Goal: Task Accomplishment & Management: Complete application form

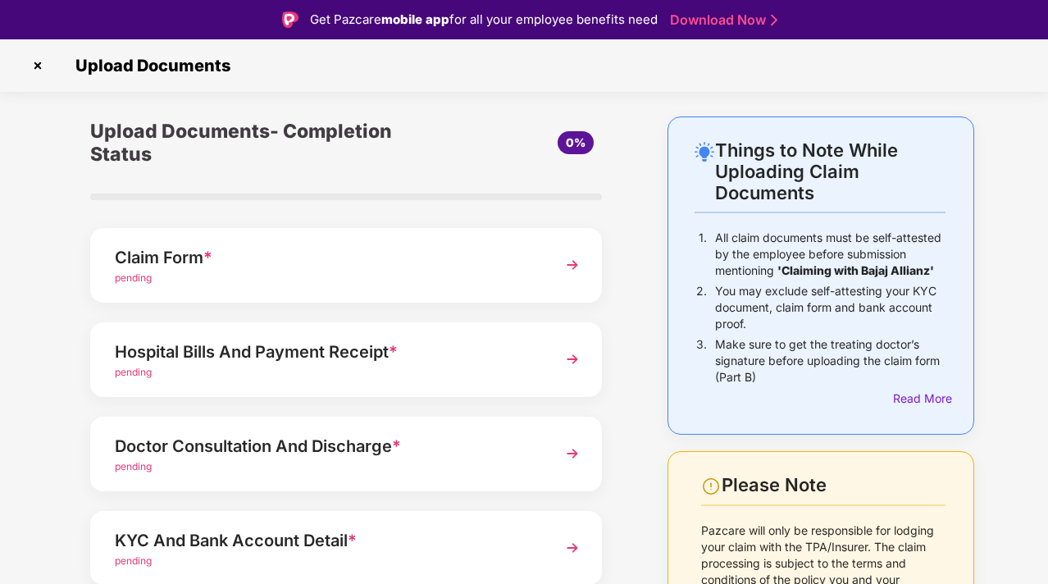
click at [341, 290] on div "Claim Form * pending" at bounding box center [346, 265] width 512 height 75
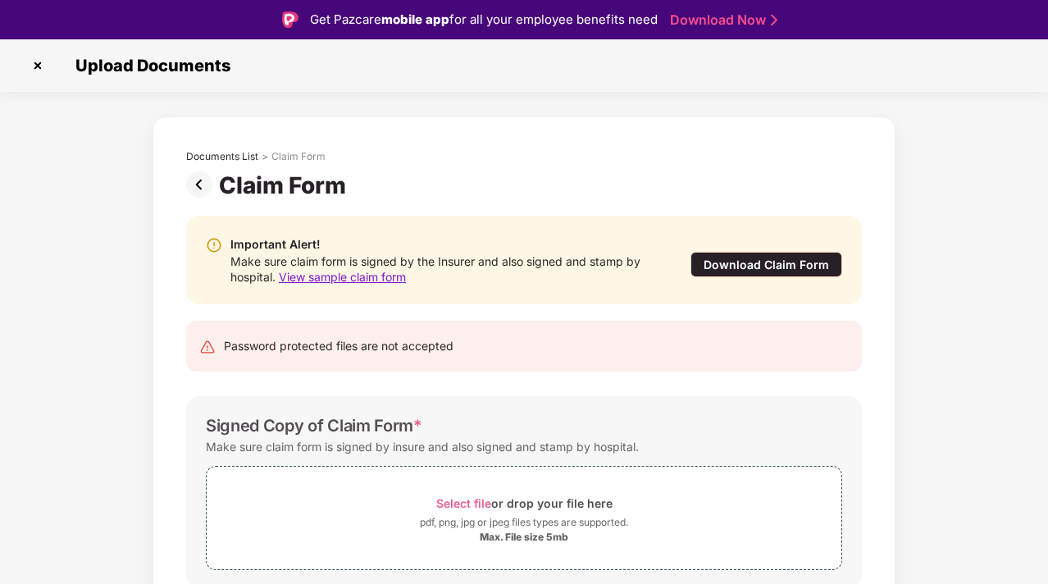
scroll to position [64, 0]
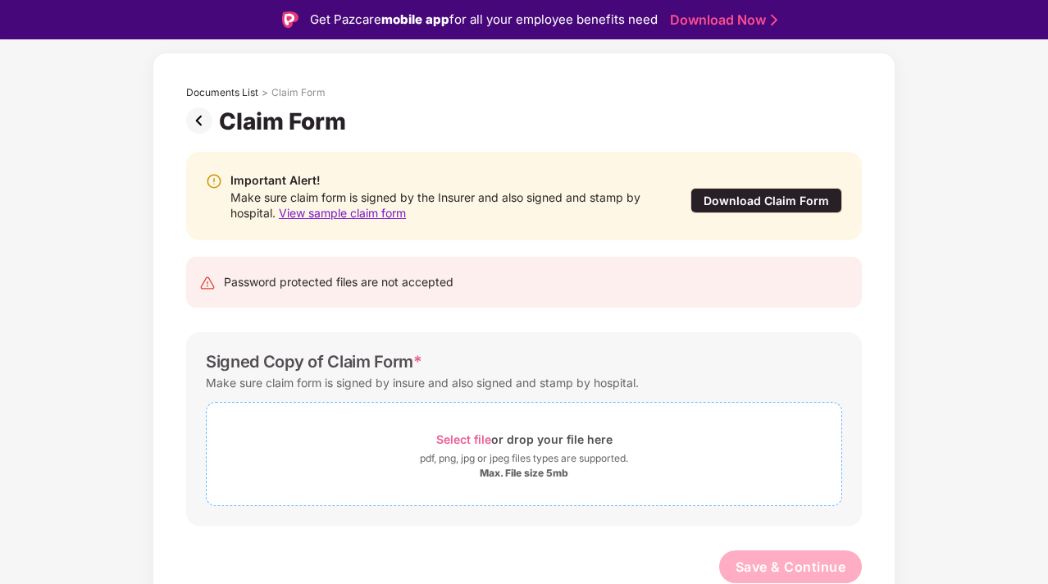
click at [558, 488] on span "Select file or drop your file here pdf, png, jpg or jpeg files types are suppor…" at bounding box center [524, 454] width 635 height 78
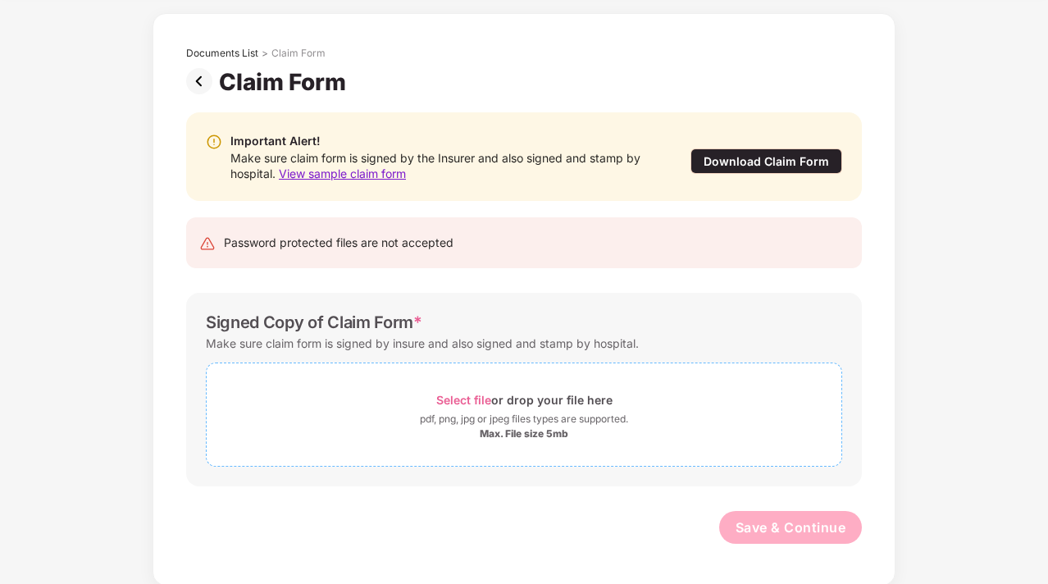
click at [477, 393] on span "Select file" at bounding box center [463, 400] width 55 height 14
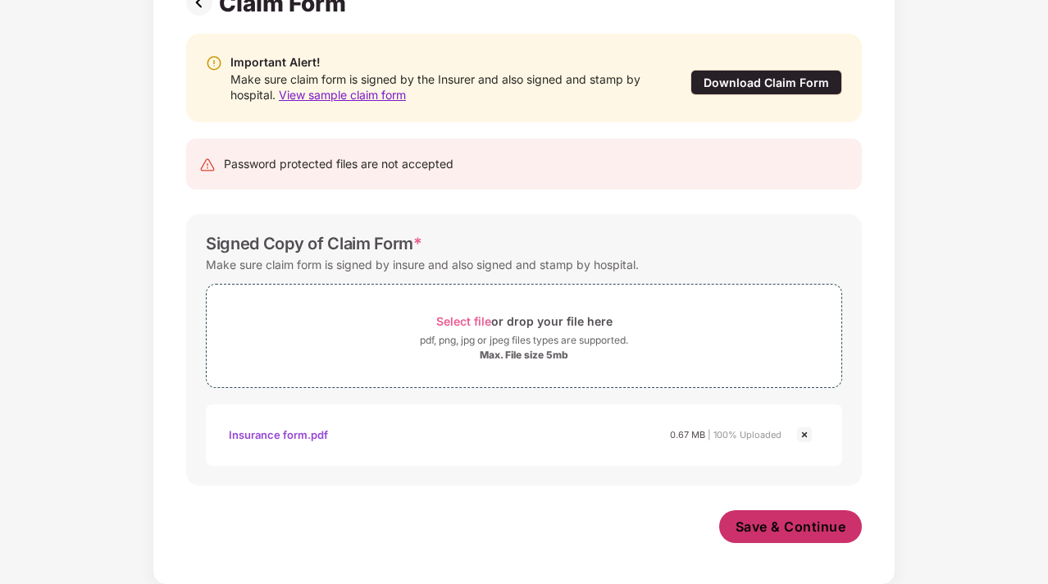
click at [783, 523] on span "Save & Continue" at bounding box center [791, 527] width 111 height 18
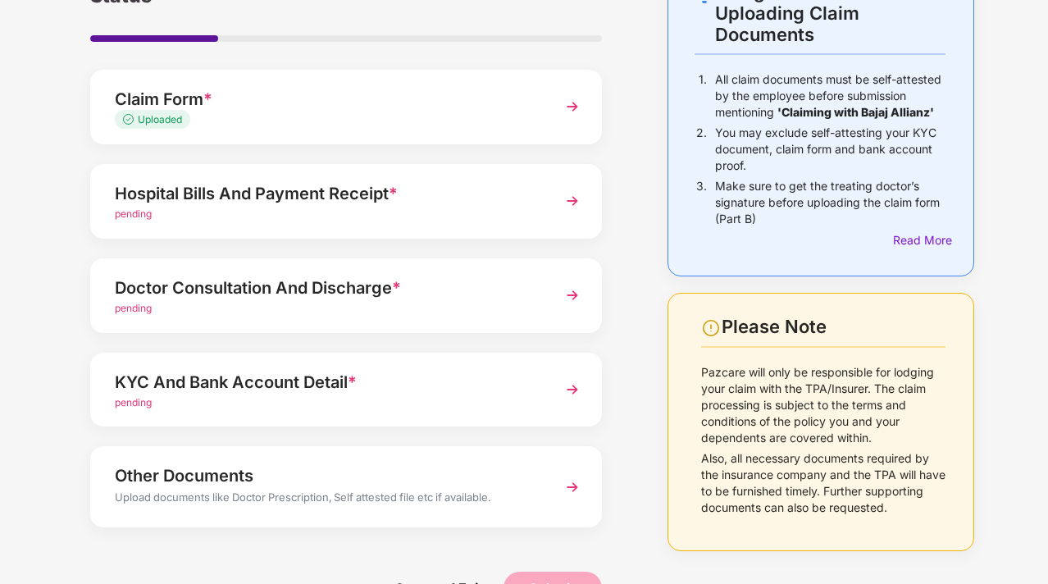
scroll to position [125, 0]
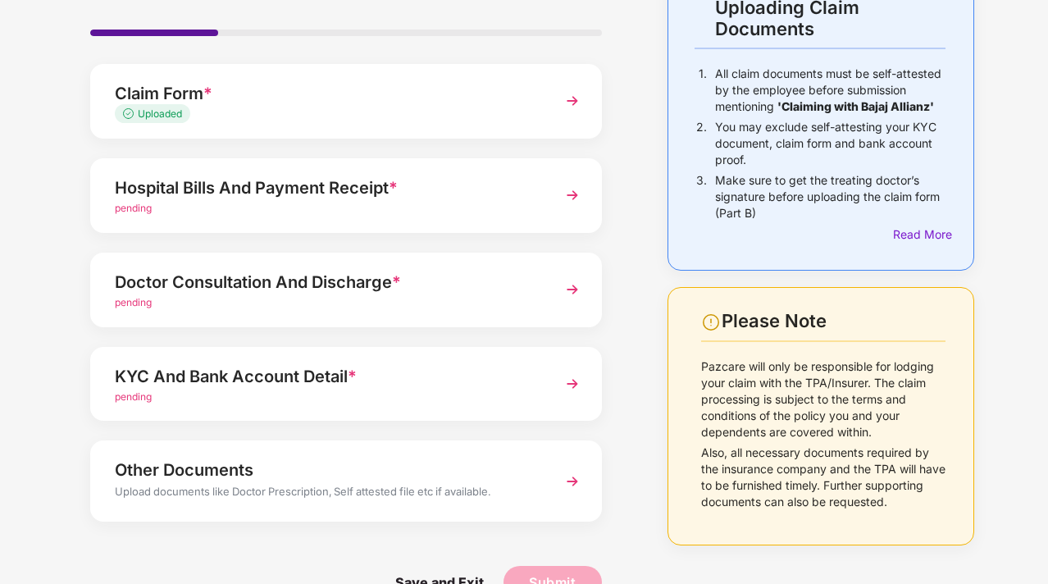
click at [509, 372] on div "KYC And Bank Account Detail *" at bounding box center [327, 376] width 424 height 26
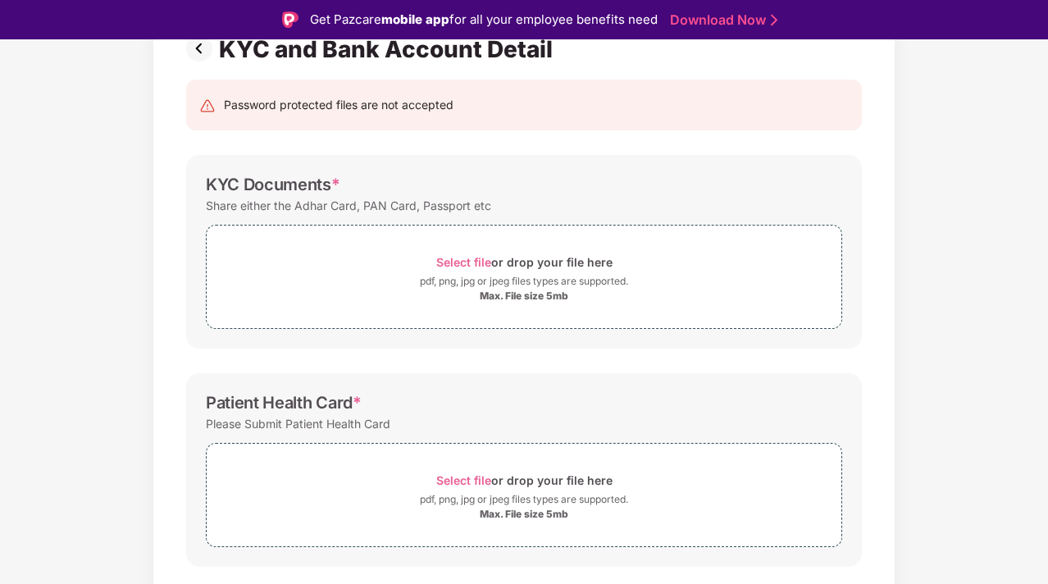
scroll to position [134, 0]
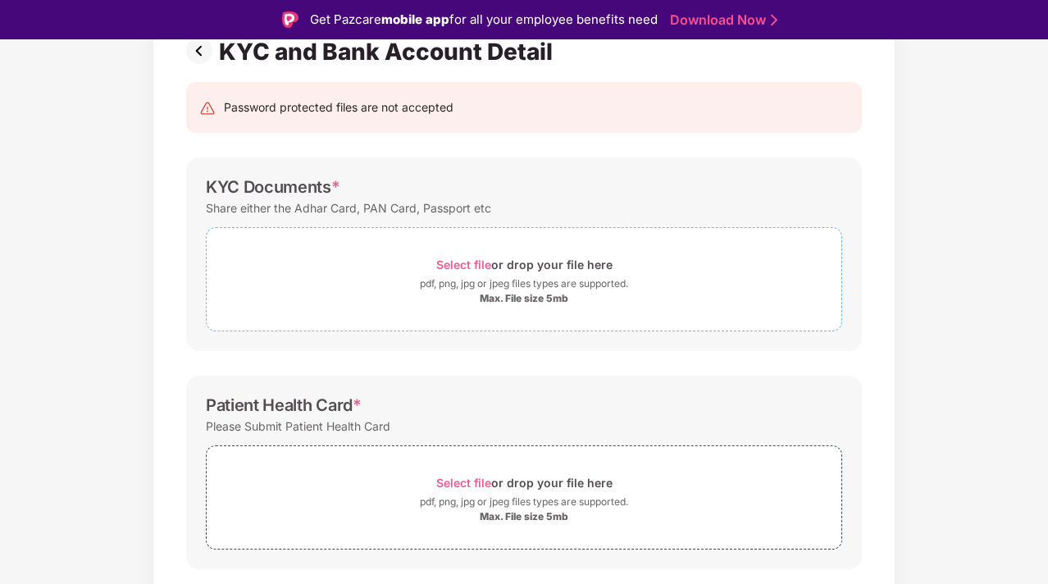
click at [511, 317] on div "Select file or drop your file here pdf, png, jpg or jpeg files types are suppor…" at bounding box center [524, 279] width 637 height 104
click at [502, 289] on div "pdf, png, jpg or jpeg files types are supported." at bounding box center [524, 284] width 208 height 16
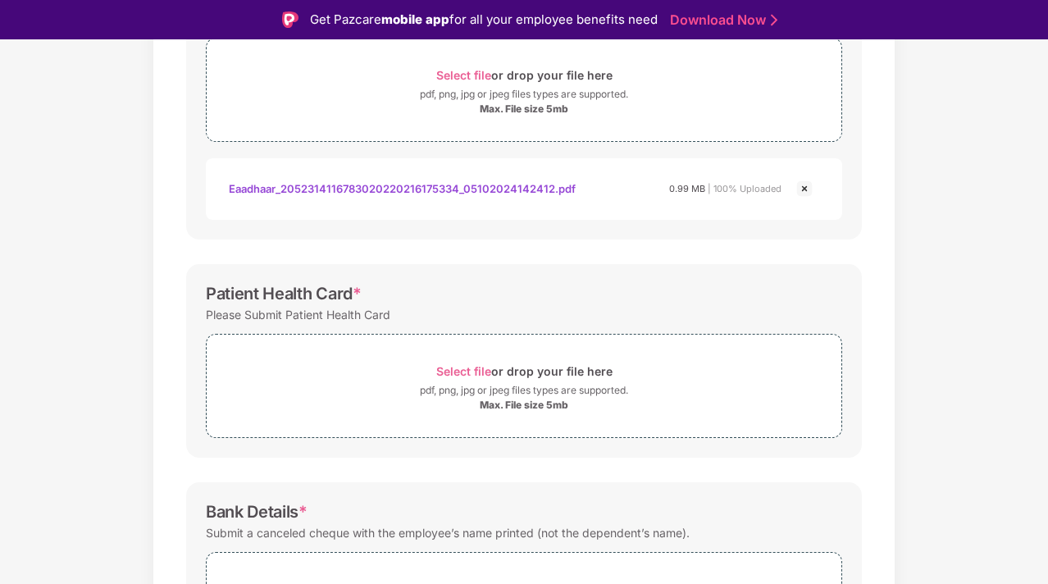
scroll to position [324, 0]
click at [459, 363] on span "Select file" at bounding box center [463, 370] width 55 height 14
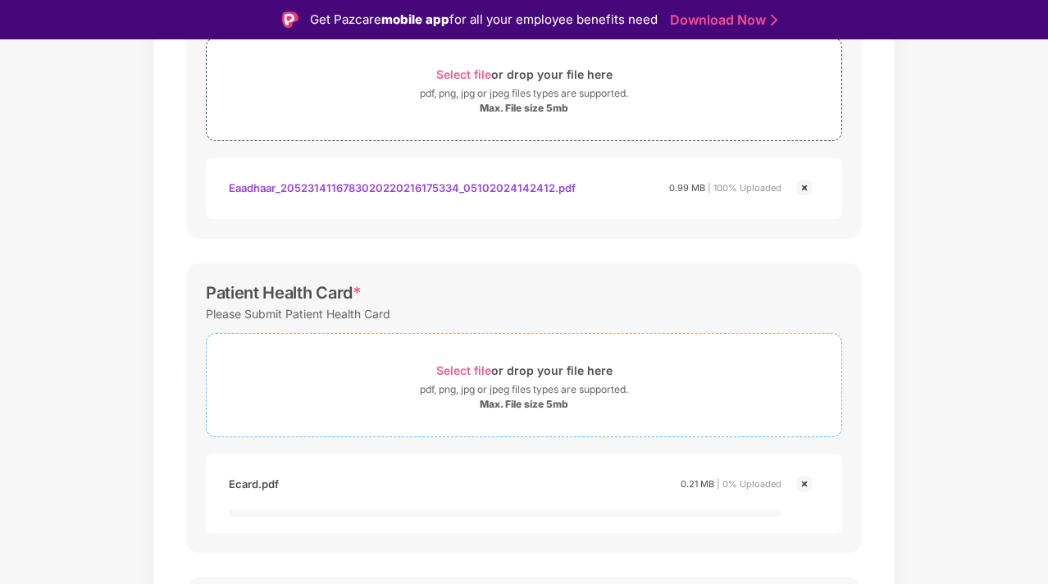
scroll to position [569, 0]
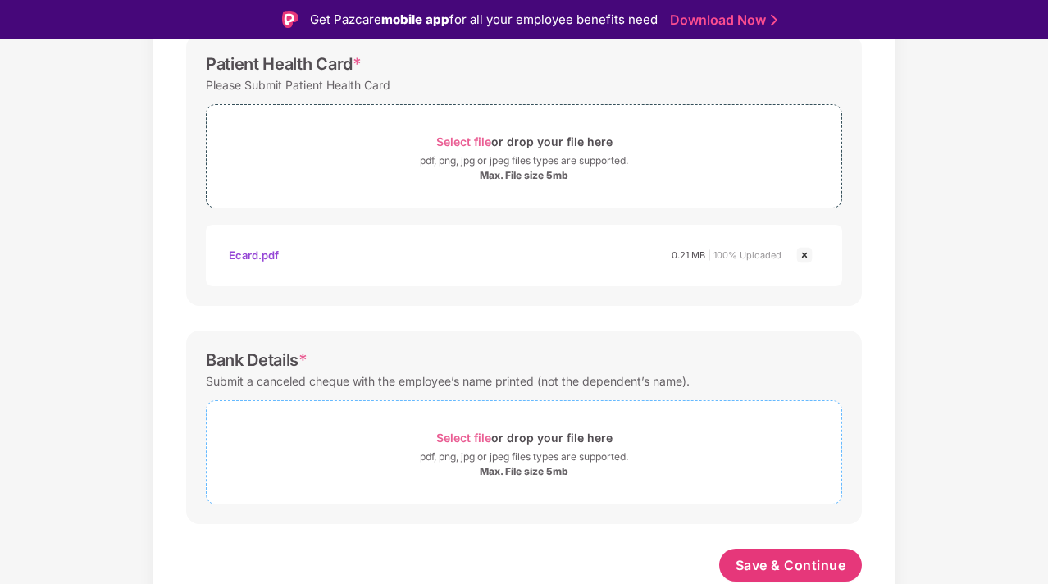
click at [469, 447] on div "Select file or drop your file here" at bounding box center [524, 438] width 176 height 22
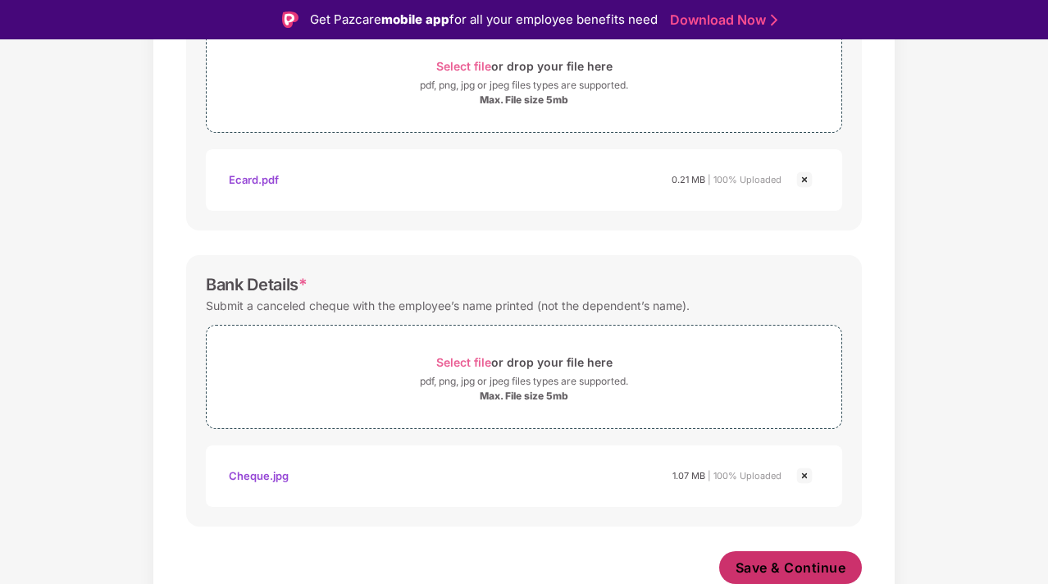
scroll to position [628, 0]
click at [779, 559] on span "Save & Continue" at bounding box center [791, 568] width 111 height 18
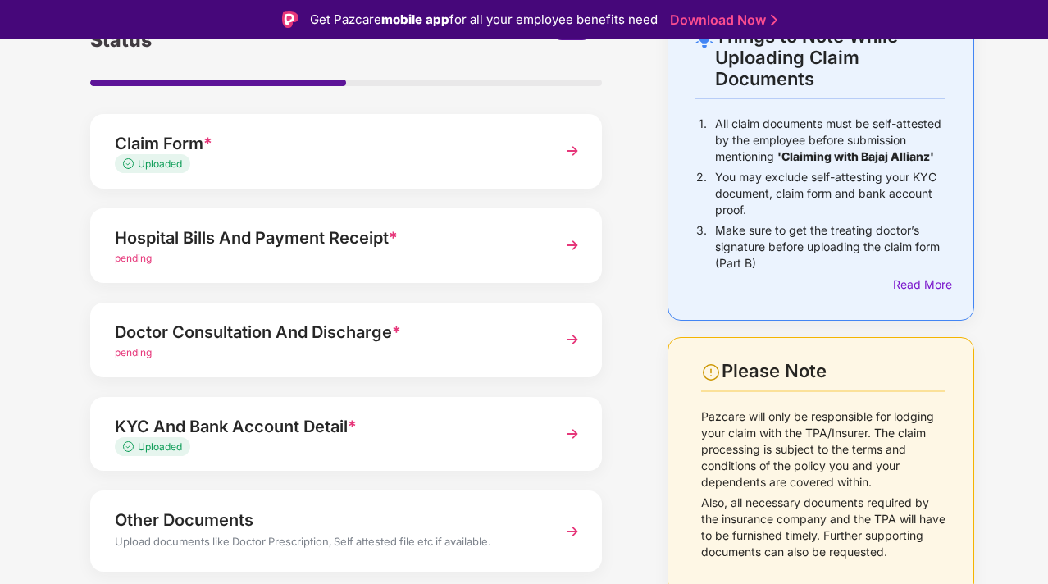
scroll to position [120, 0]
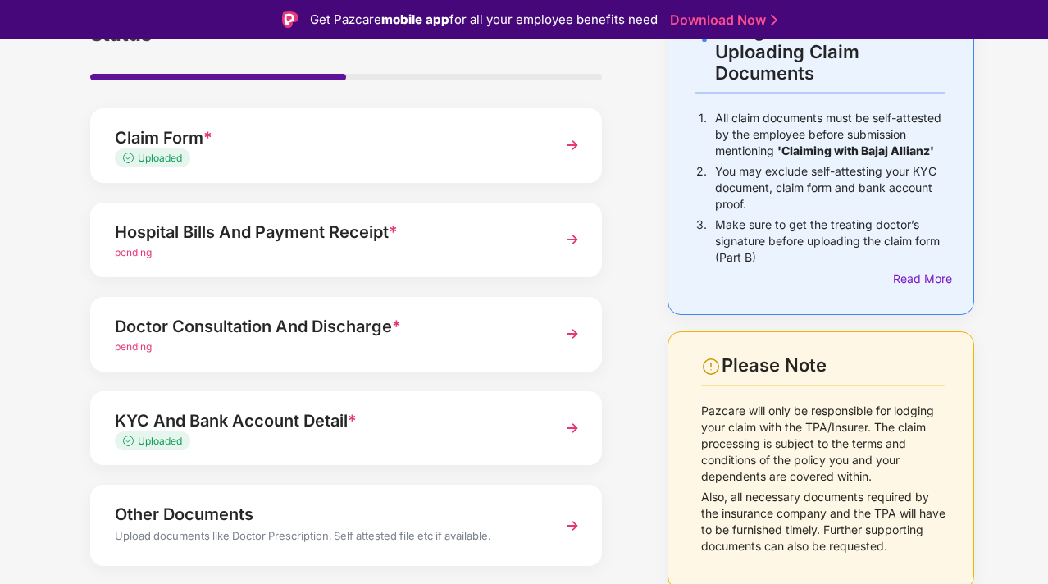
click at [494, 224] on div "Hospital Bills And Payment Receipt *" at bounding box center [327, 232] width 424 height 26
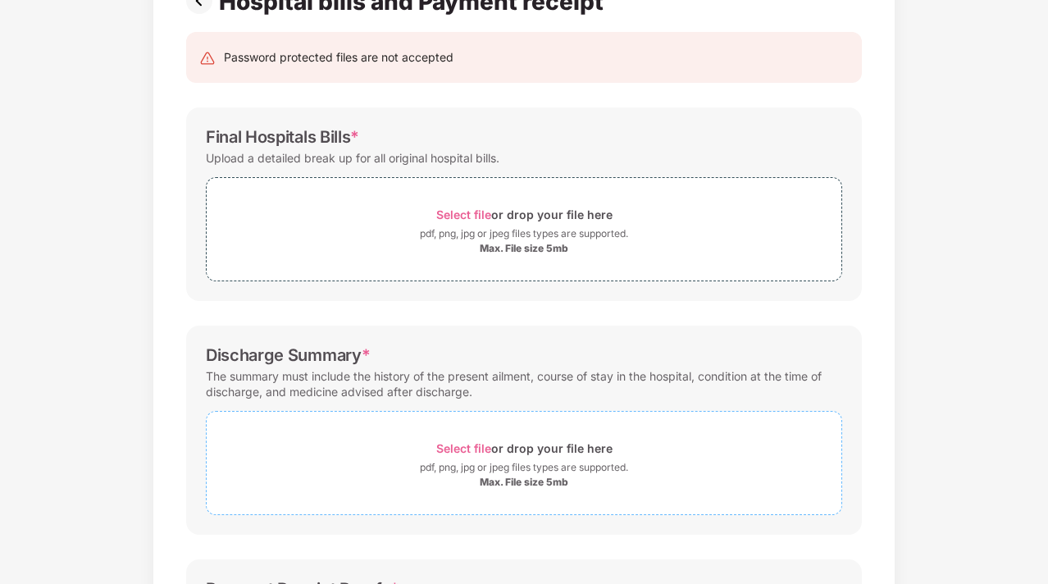
scroll to position [0, 0]
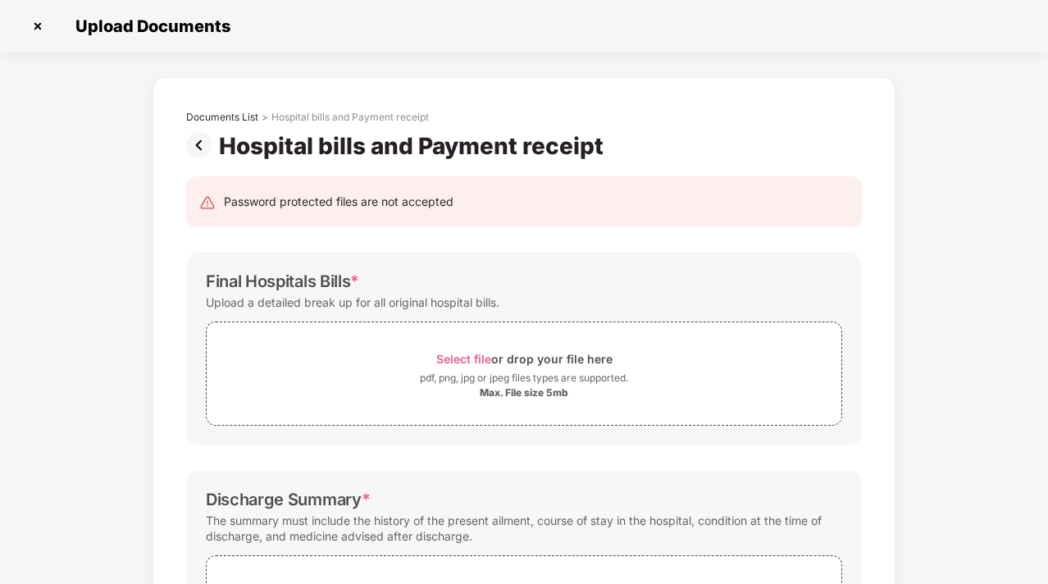
click at [190, 139] on img at bounding box center [202, 145] width 33 height 26
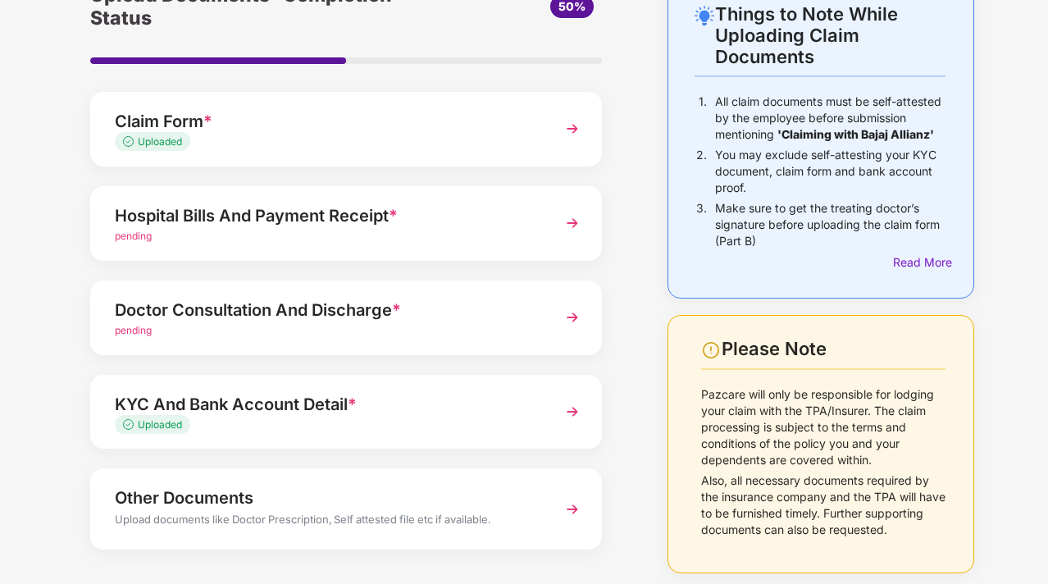
scroll to position [102, 0]
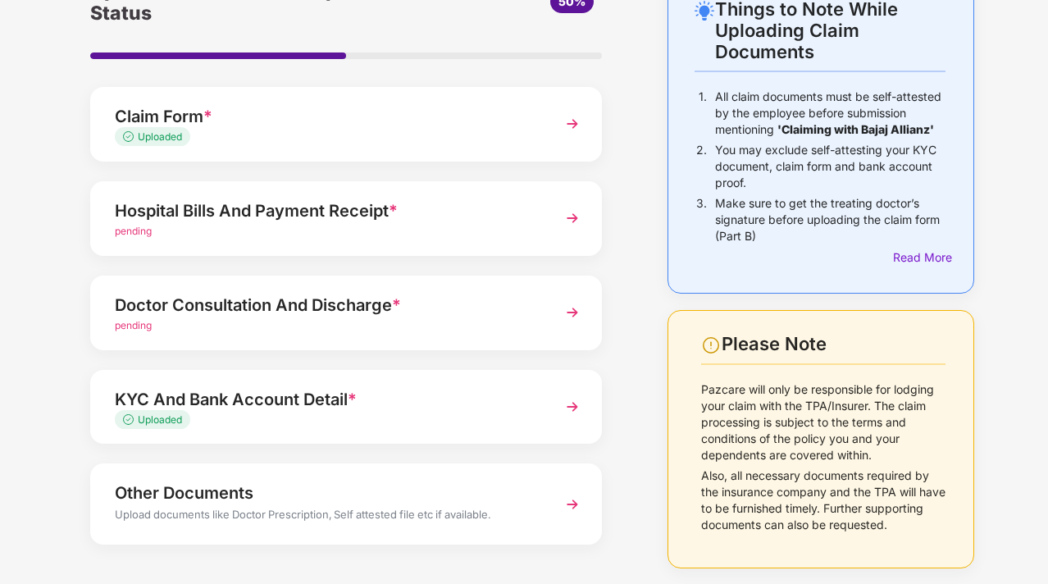
click at [404, 309] on div "Doctor Consultation And Discharge *" at bounding box center [327, 305] width 424 height 26
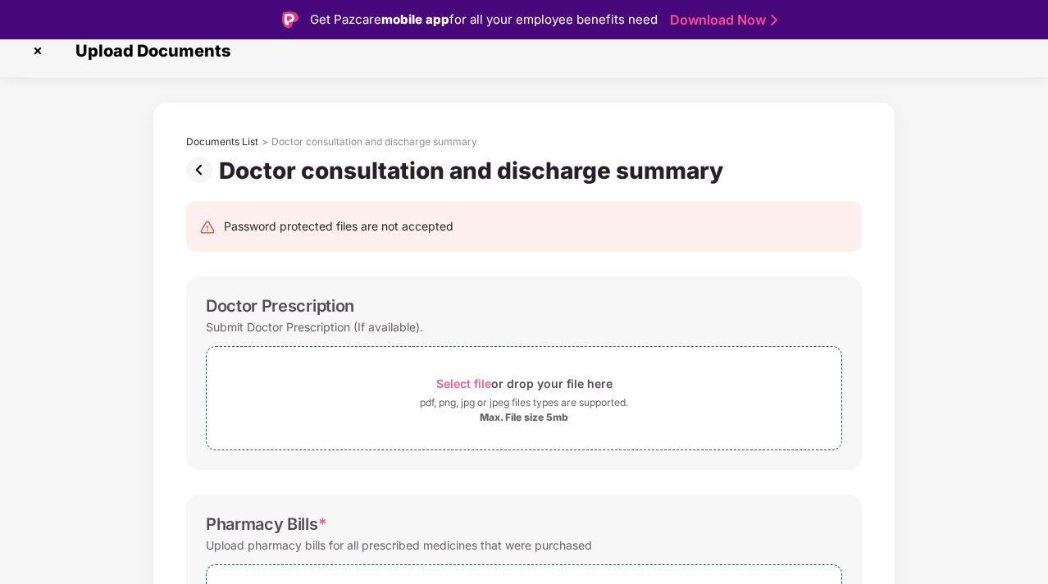
scroll to position [0, 0]
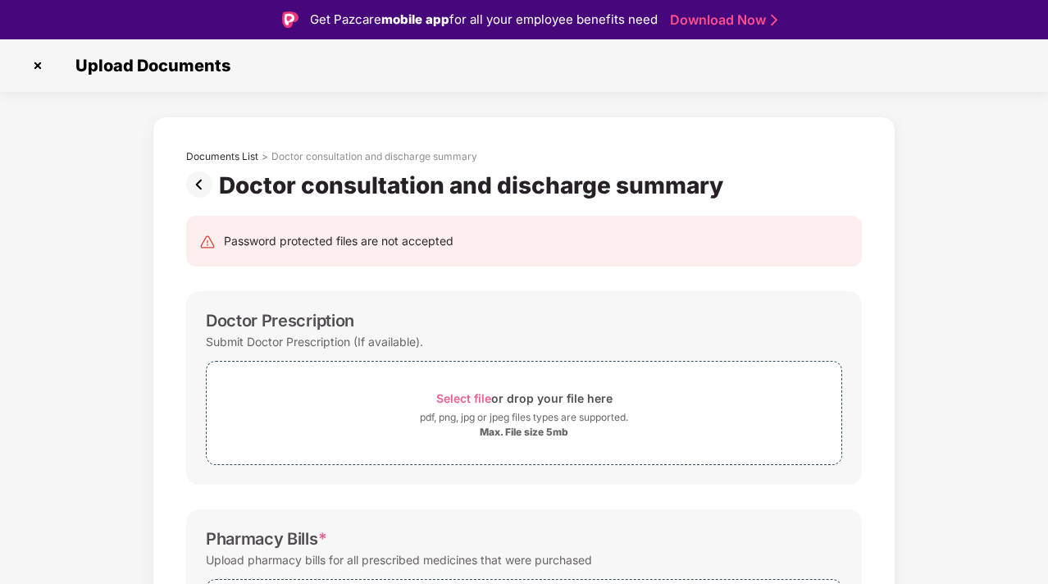
click at [203, 188] on img at bounding box center [202, 184] width 33 height 26
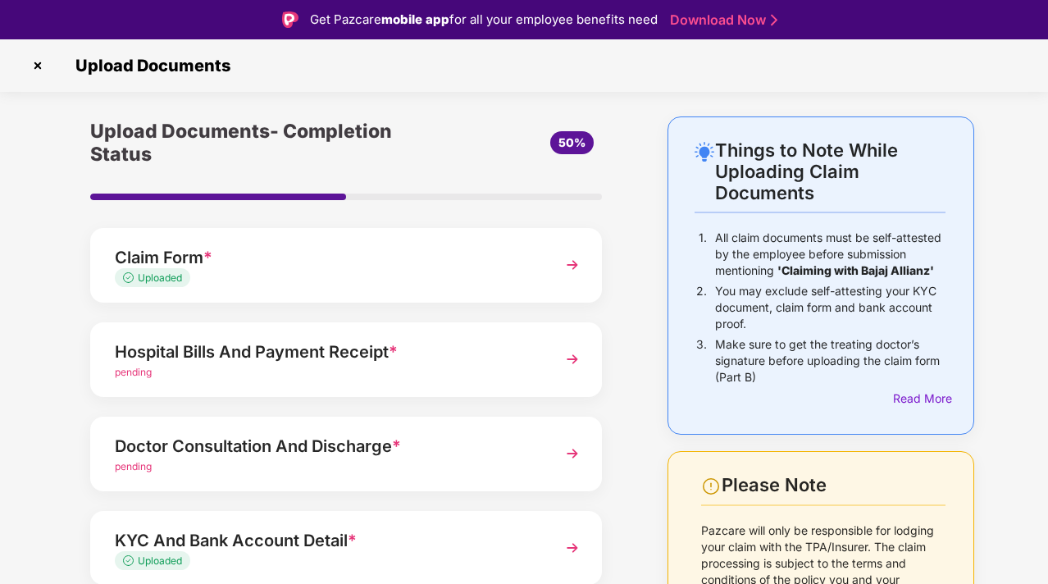
scroll to position [85, 0]
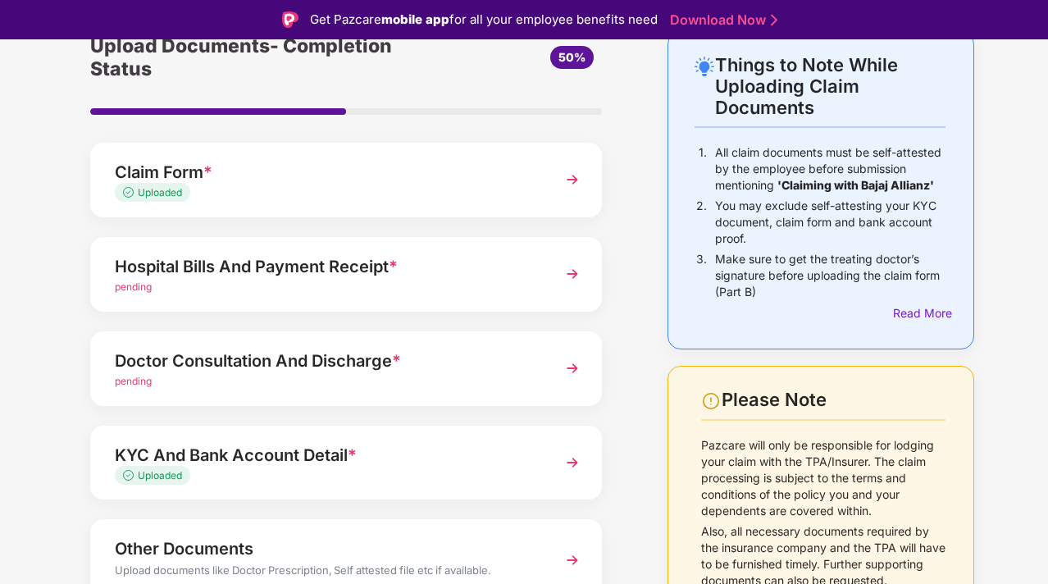
click at [277, 361] on div "Doctor Consultation And Discharge *" at bounding box center [327, 361] width 424 height 26
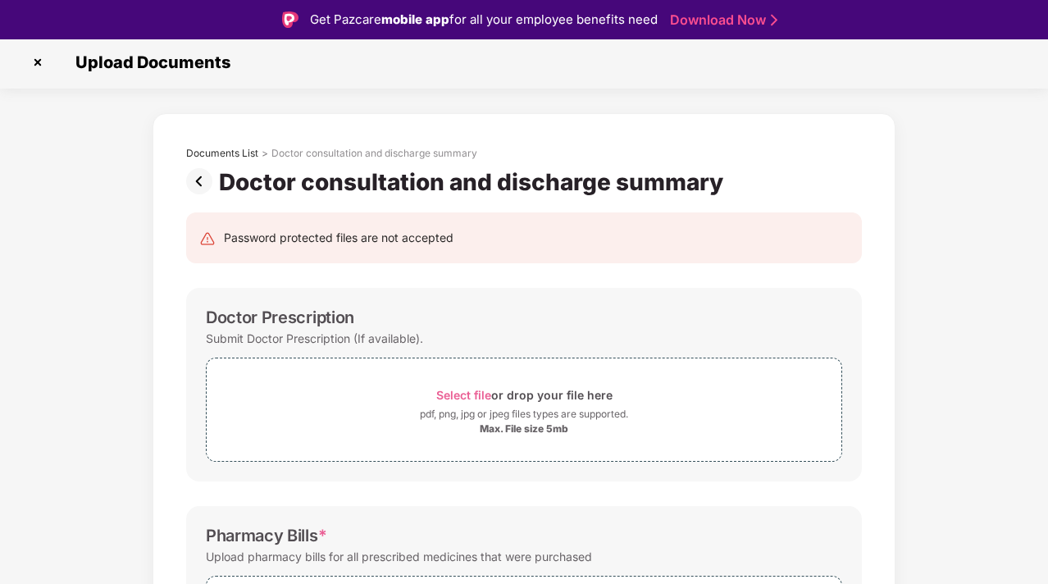
scroll to position [0, 0]
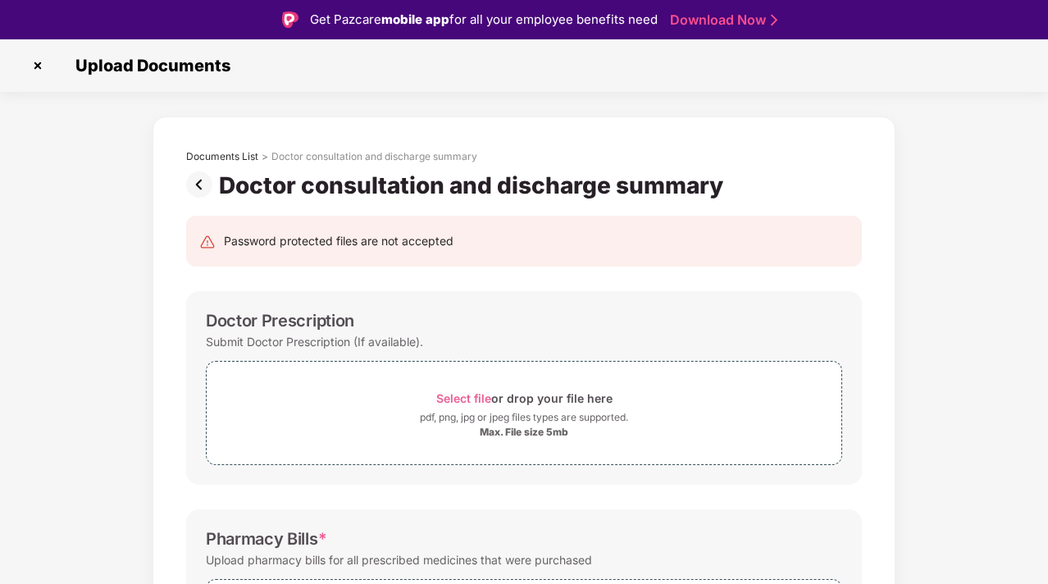
click at [206, 185] on img at bounding box center [202, 184] width 33 height 26
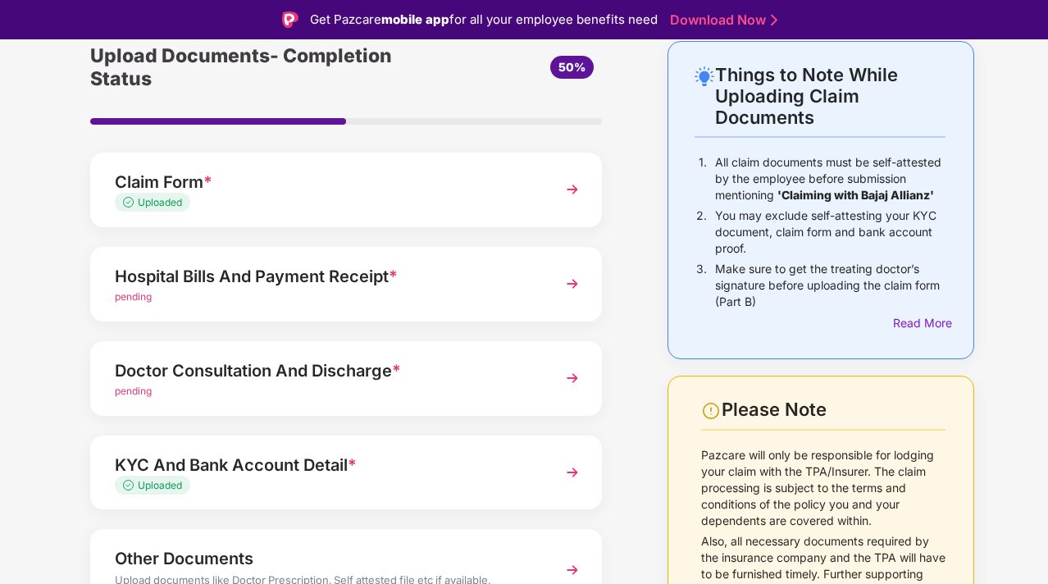
scroll to position [139, 0]
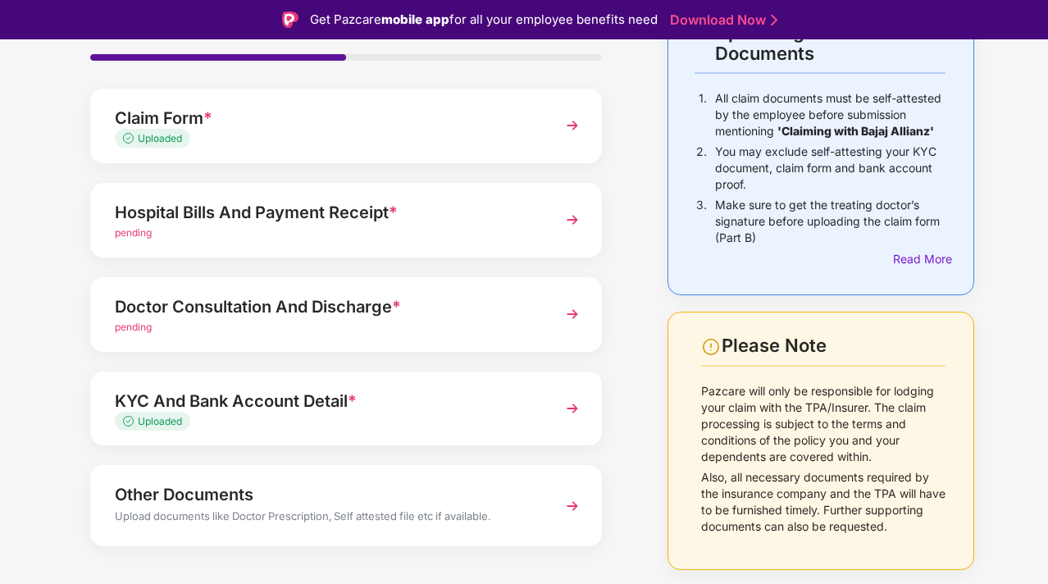
click at [272, 221] on div "Hospital Bills And Payment Receipt *" at bounding box center [327, 212] width 424 height 26
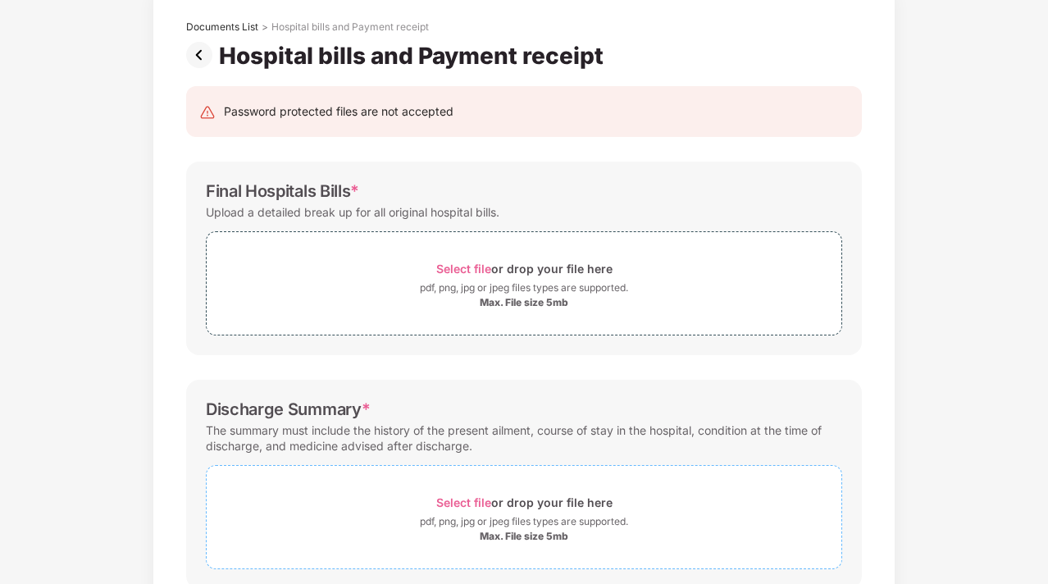
scroll to position [0, 0]
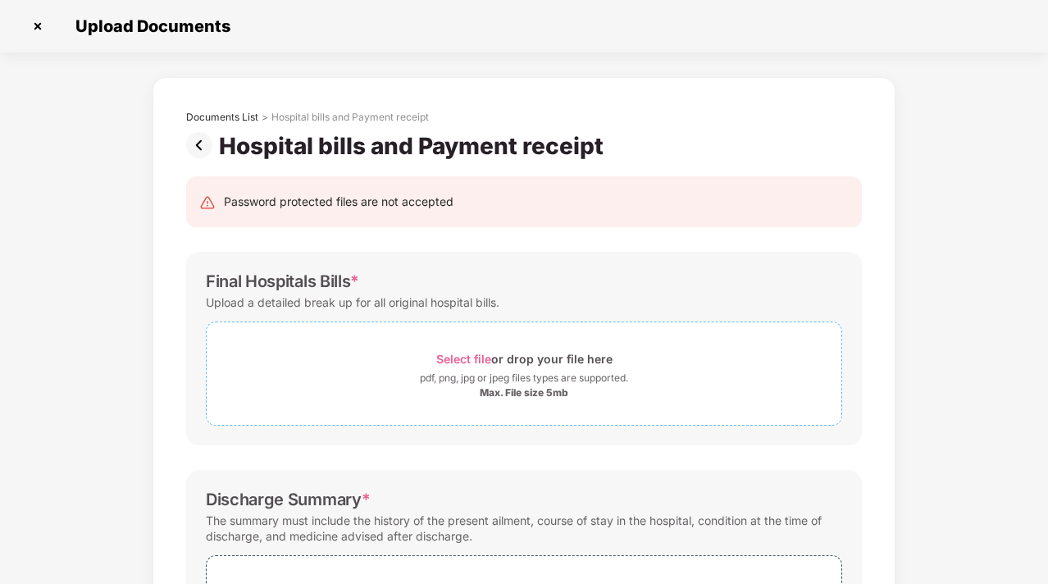
click at [476, 354] on span "Select file" at bounding box center [463, 359] width 55 height 14
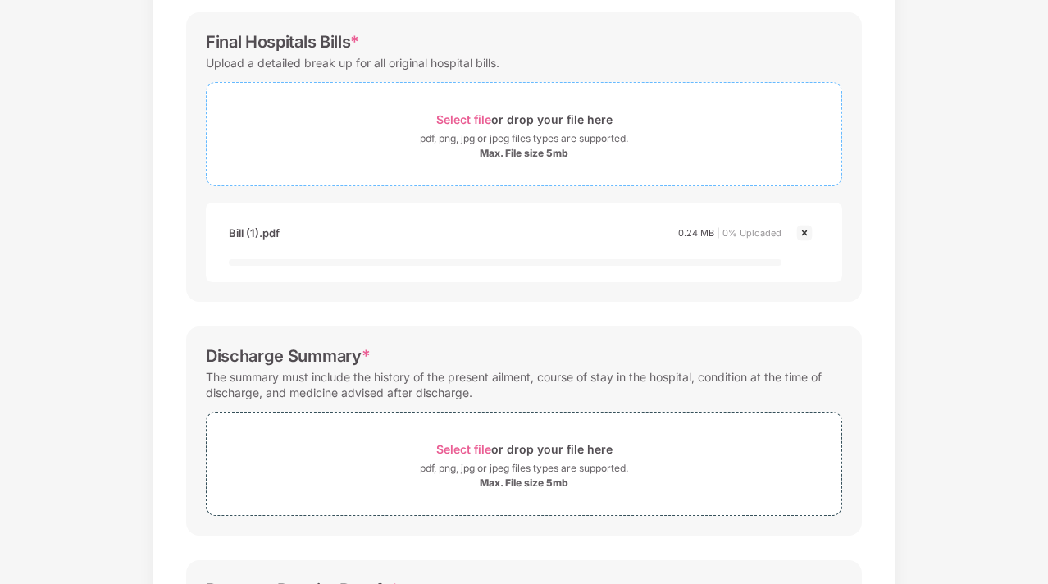
scroll to position [240, 0]
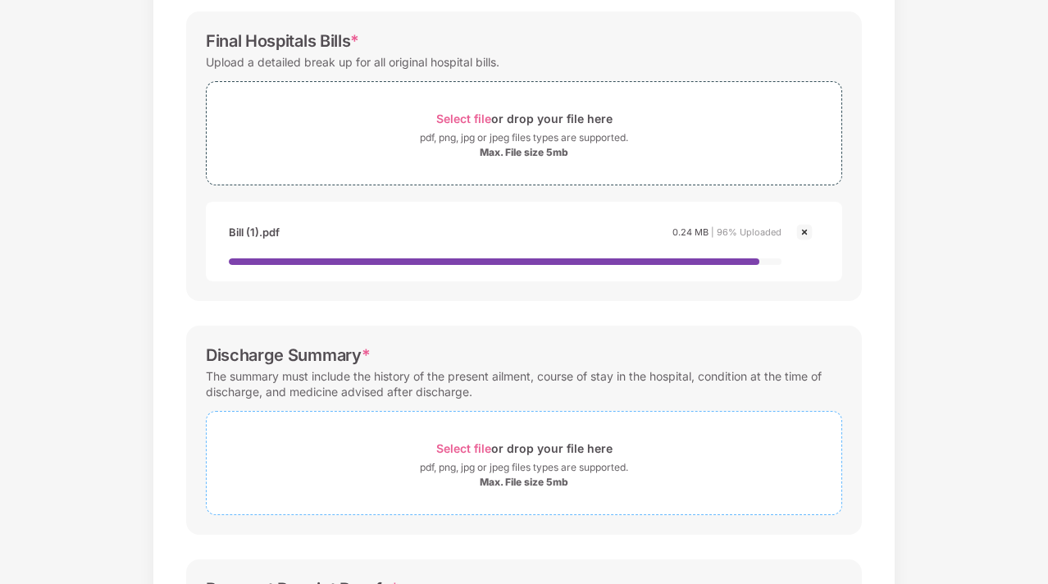
click at [522, 434] on span "Select file or drop your file here pdf, png, jpg or jpeg files types are suppor…" at bounding box center [524, 463] width 635 height 78
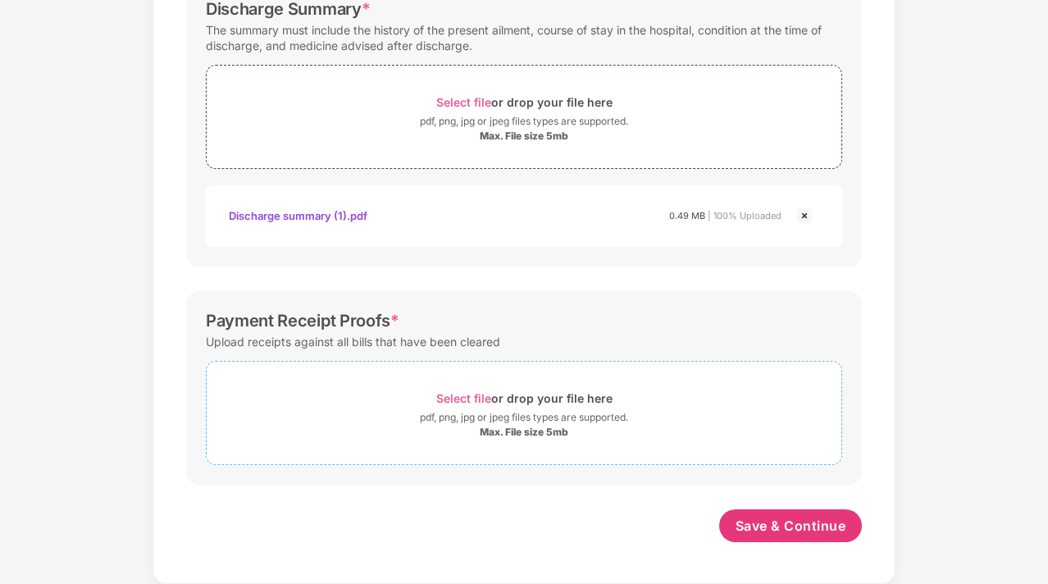
click at [539, 400] on div "Select file or drop your file here" at bounding box center [524, 398] width 176 height 22
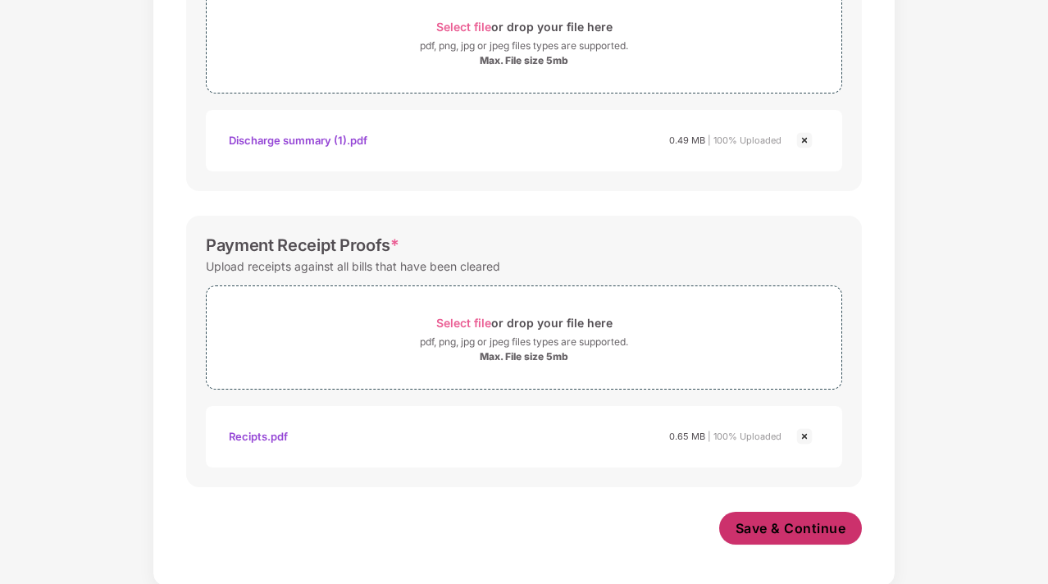
scroll to position [644, 0]
click at [788, 534] on span "Save & Continue" at bounding box center [791, 528] width 111 height 18
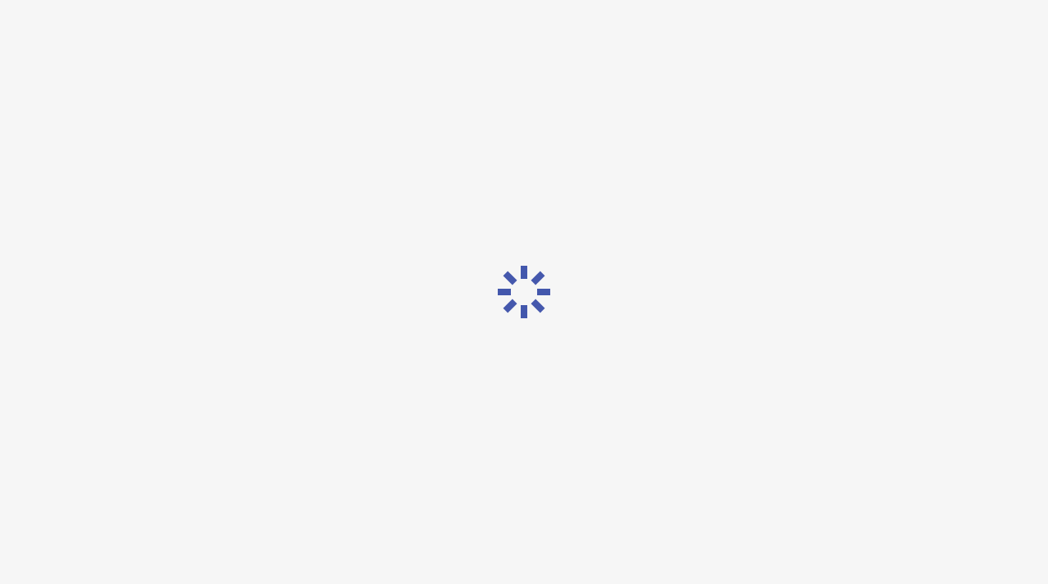
scroll to position [0, 0]
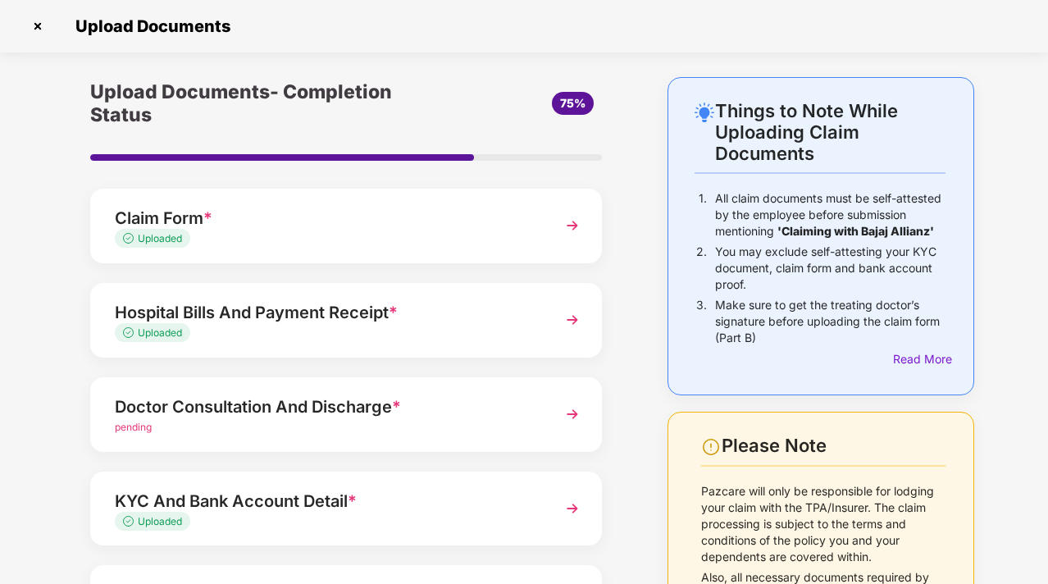
click at [529, 413] on div "Doctor Consultation And Discharge *" at bounding box center [327, 407] width 424 height 26
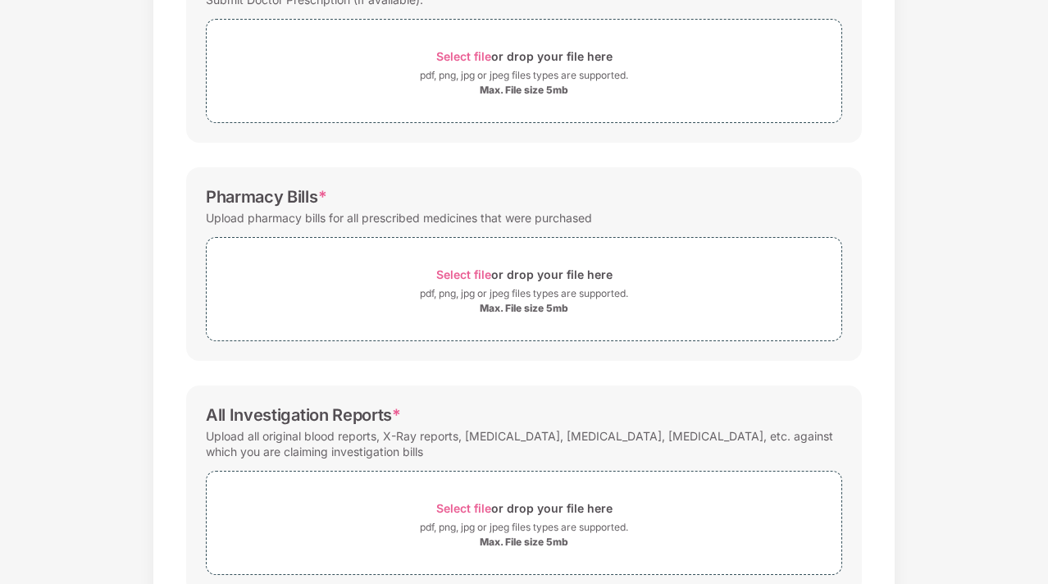
scroll to position [304, 0]
